Goal: Information Seeking & Learning: Learn about a topic

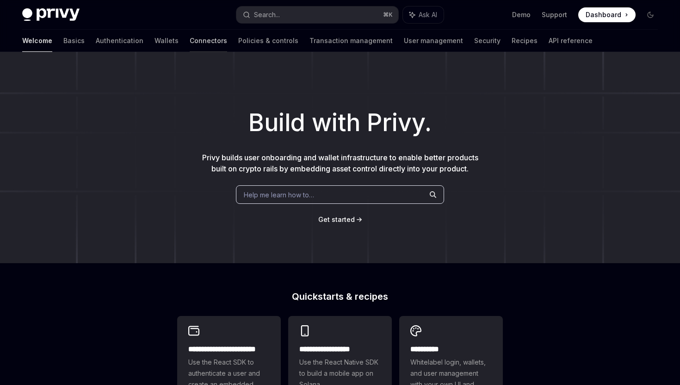
drag, startPoint x: 198, startPoint y: 15, endPoint x: 166, endPoint y: 32, distance: 36.4
click at [198, 15] on div "Privy Docs home page" at bounding box center [125, 14] width 207 height 13
click at [63, 42] on link "Basics" at bounding box center [73, 41] width 21 height 22
type textarea "*"
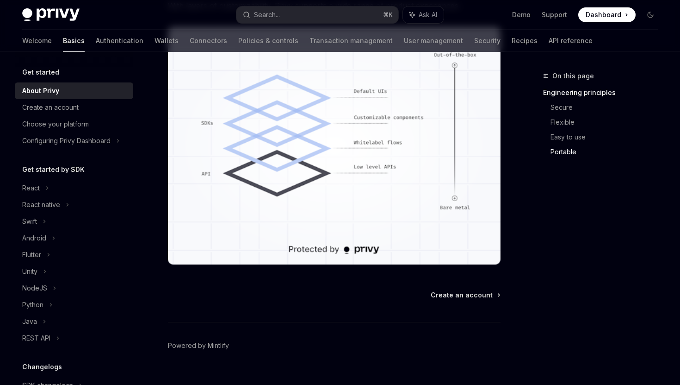
scroll to position [825, 0]
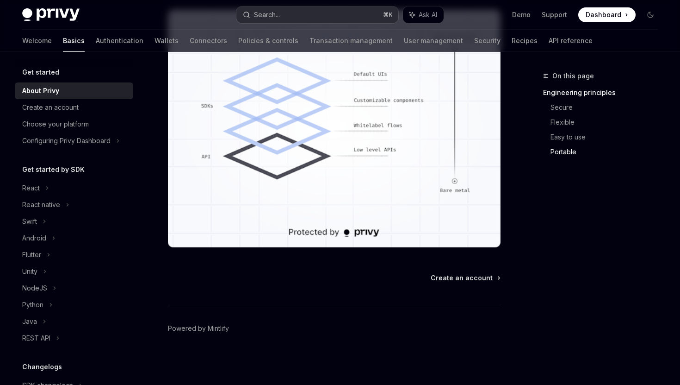
click at [343, 12] on button "Search... ⌘ K" at bounding box center [318, 14] width 162 height 17
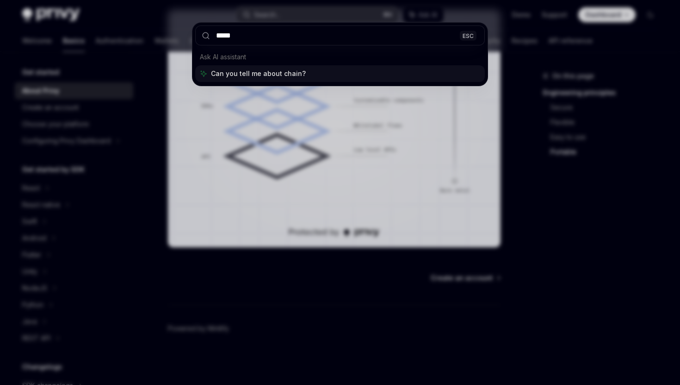
type input "******"
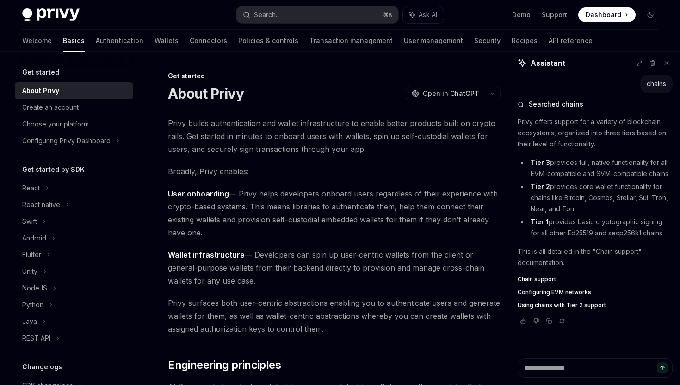
scroll to position [17, 0]
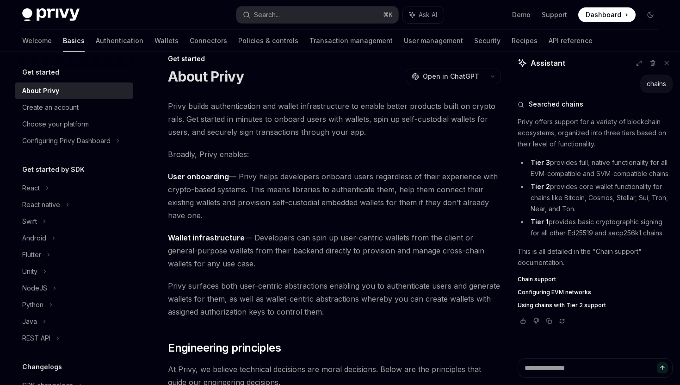
click at [556, 292] on span "Configuring EVM networks" at bounding box center [555, 291] width 74 height 7
type textarea "*"
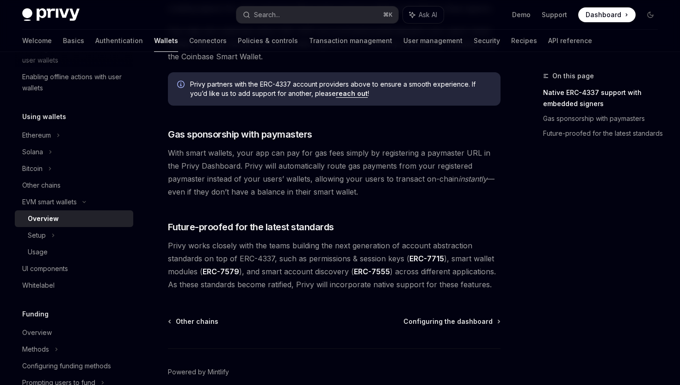
scroll to position [693, 0]
